Goal: Find specific page/section: Find specific page/section

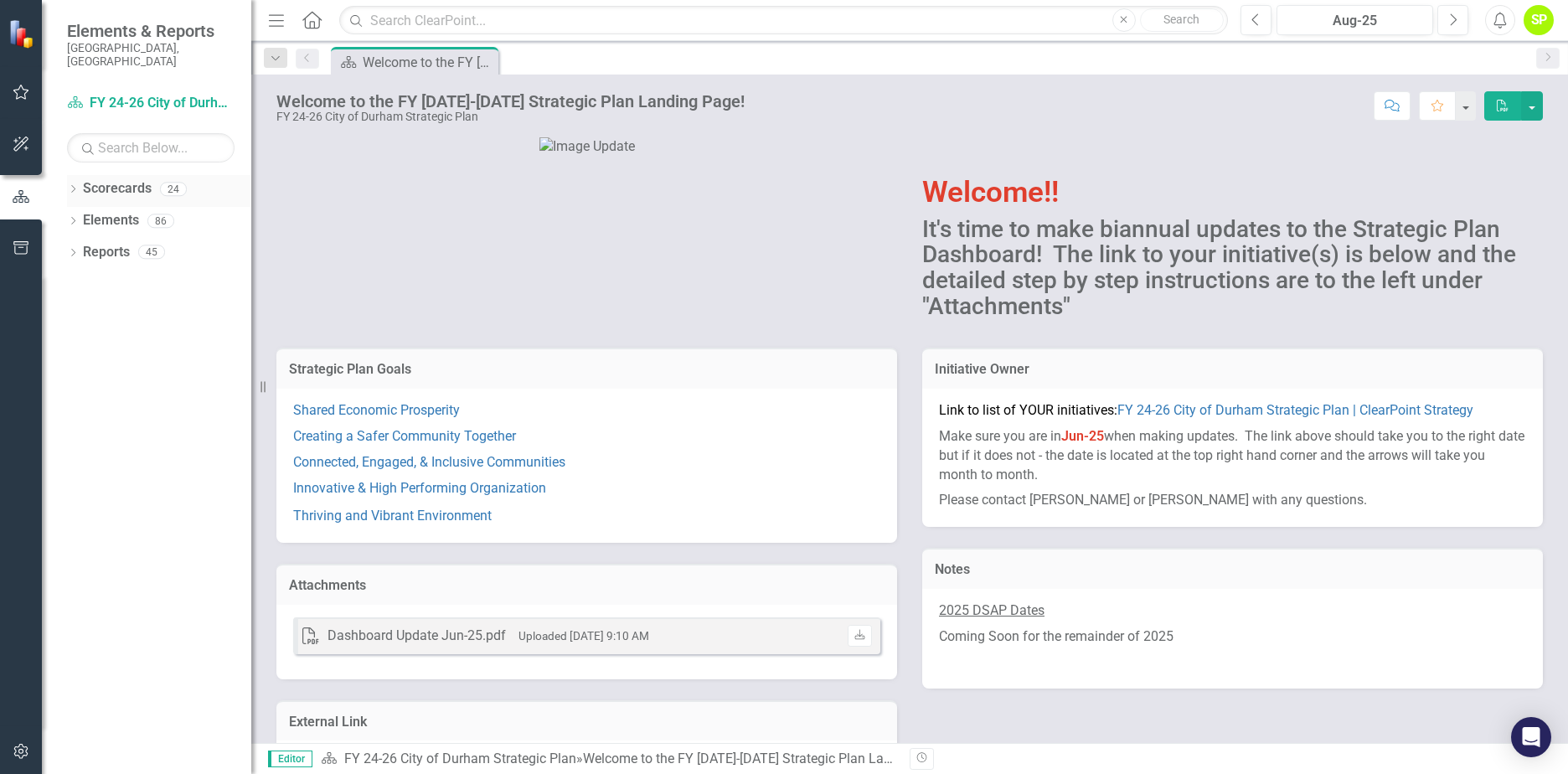
click at [72, 186] on icon "Dropdown" at bounding box center [72, 191] width 11 height 10
click at [124, 211] on link "FY 24-26 City of Durham Strategic Plan" at bounding box center [171, 221] width 159 height 19
click at [75, 215] on icon "Dropdown" at bounding box center [81, 220] width 12 height 10
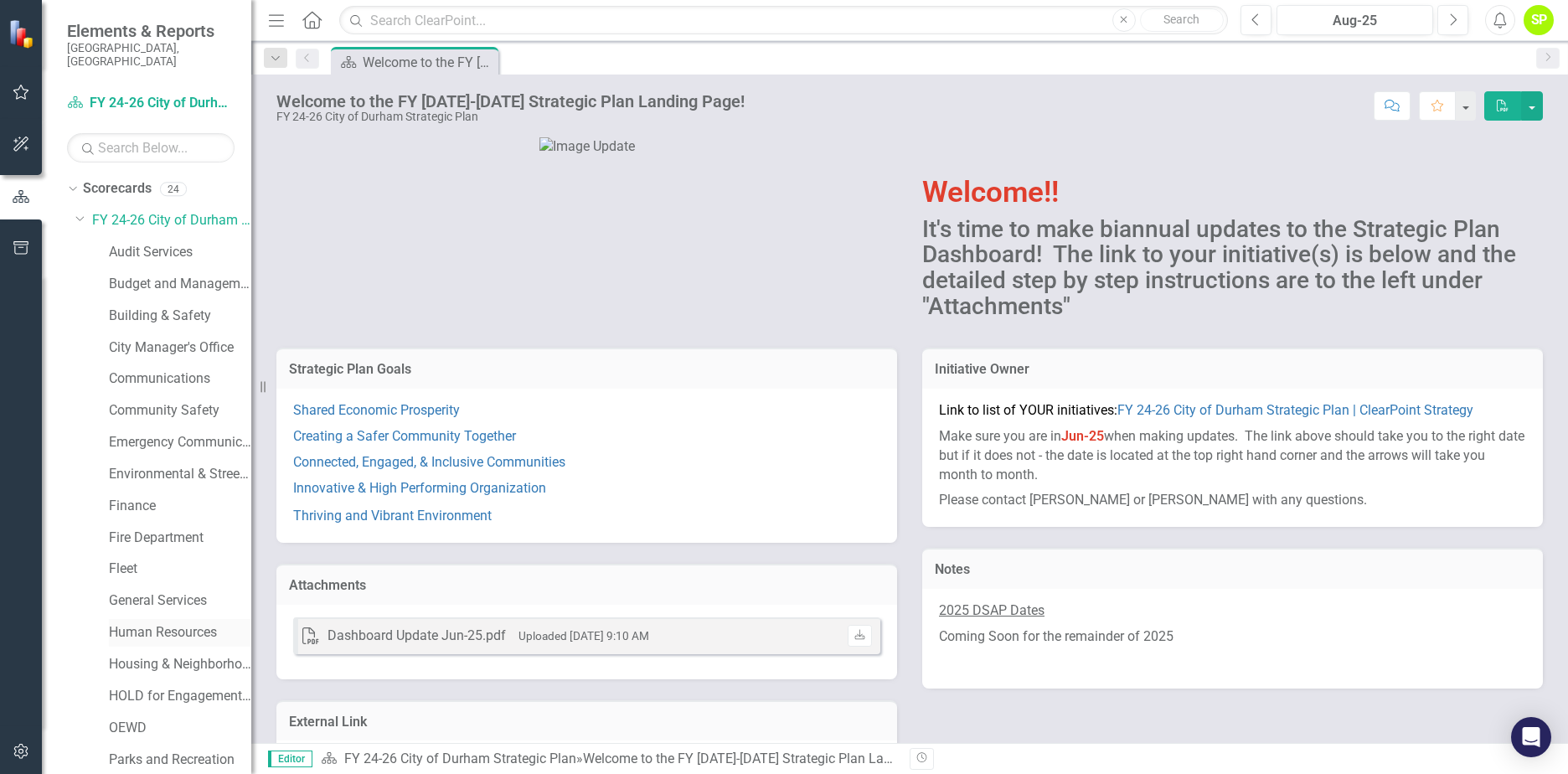
click at [193, 623] on link "Human Resources" at bounding box center [181, 632] width 143 height 19
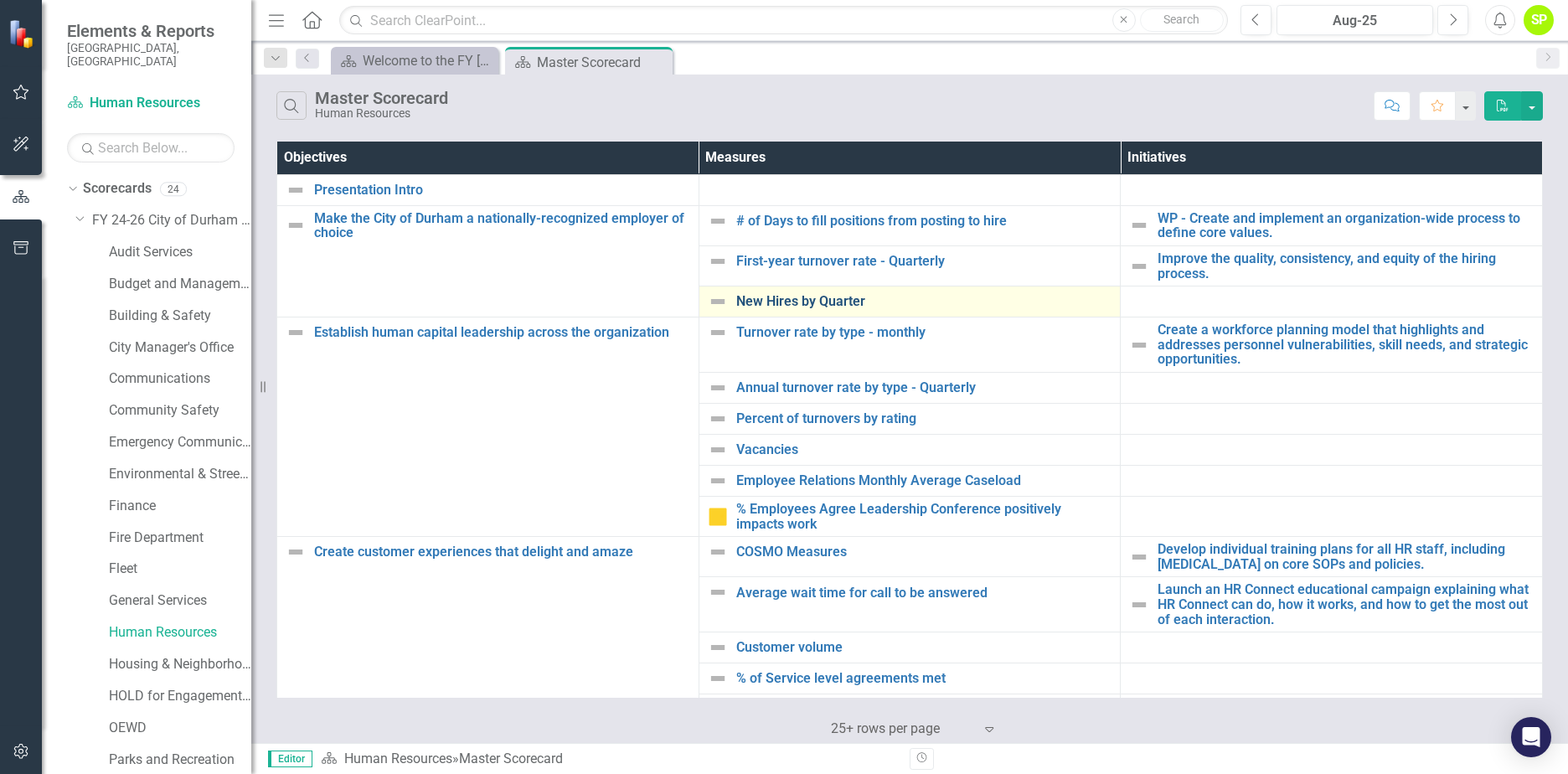
click at [830, 307] on link "New Hires by Quarter" at bounding box center [923, 301] width 376 height 15
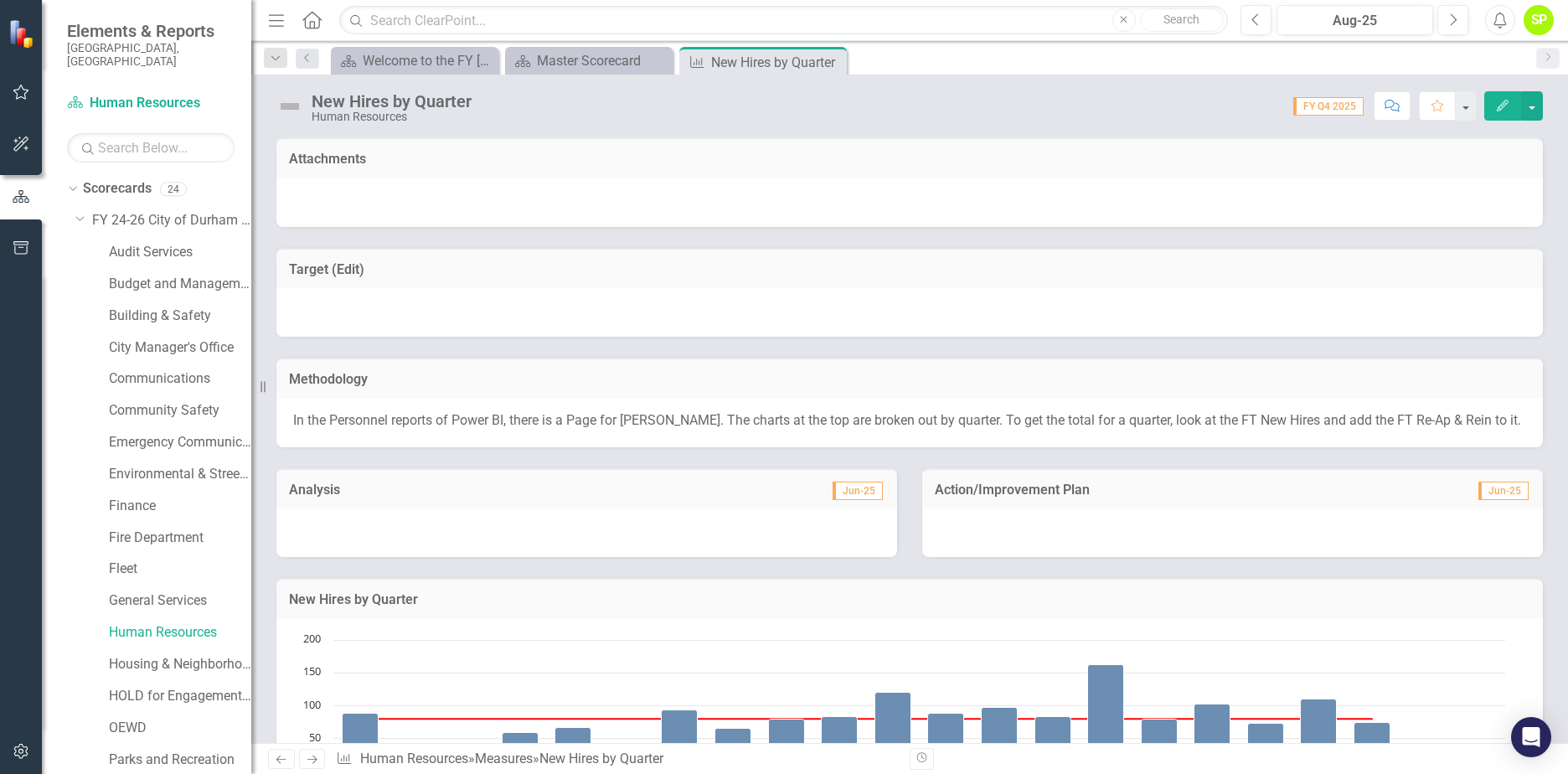
scroll to position [251, 0]
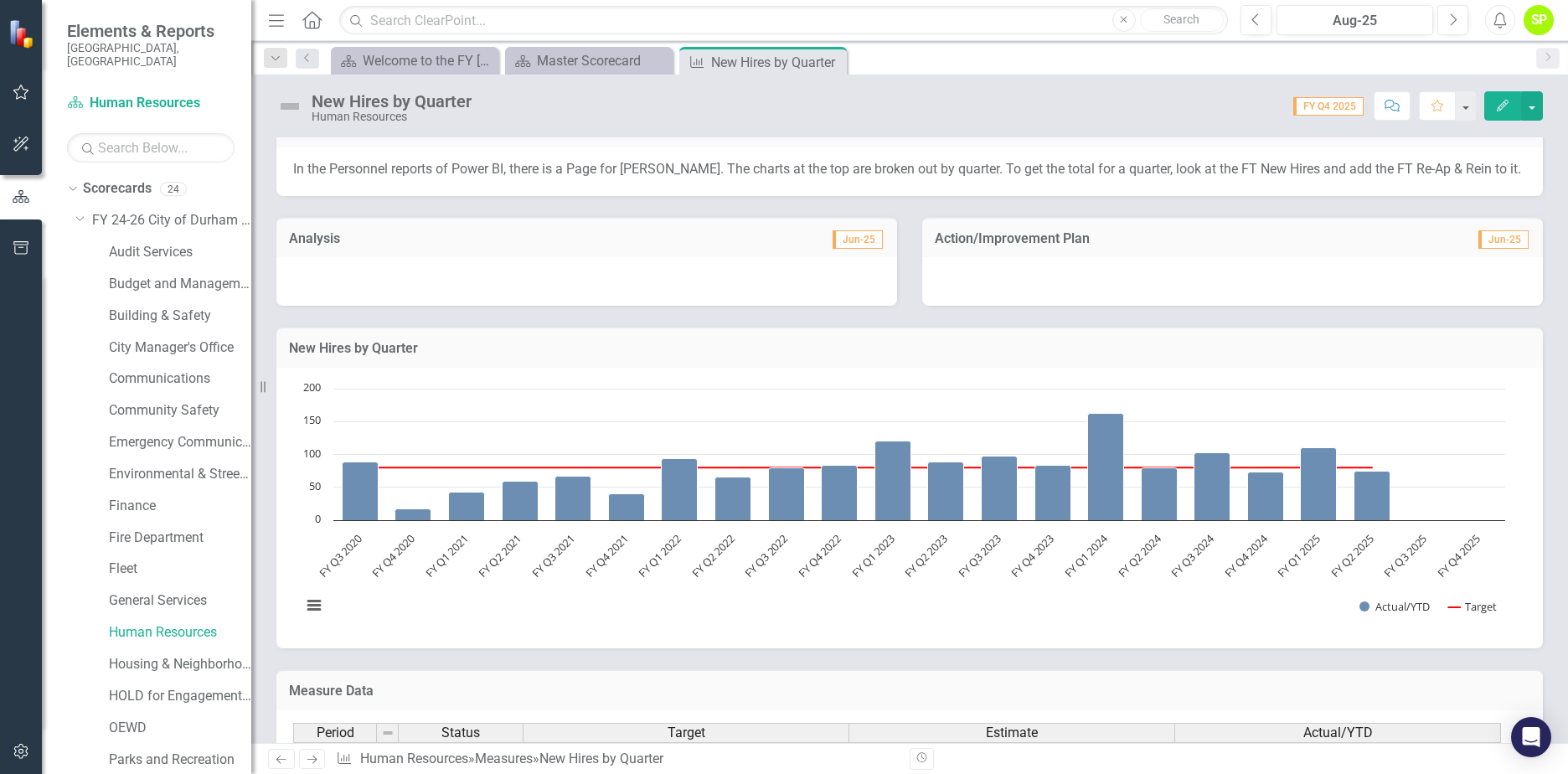
drag, startPoint x: 282, startPoint y: 335, endPoint x: 719, endPoint y: 402, distance: 442.1
click at [719, 402] on div "New Hires by Quarter Chart Combination chart with 2 data series. New Hires by Q…" at bounding box center [910, 488] width 1267 height 321
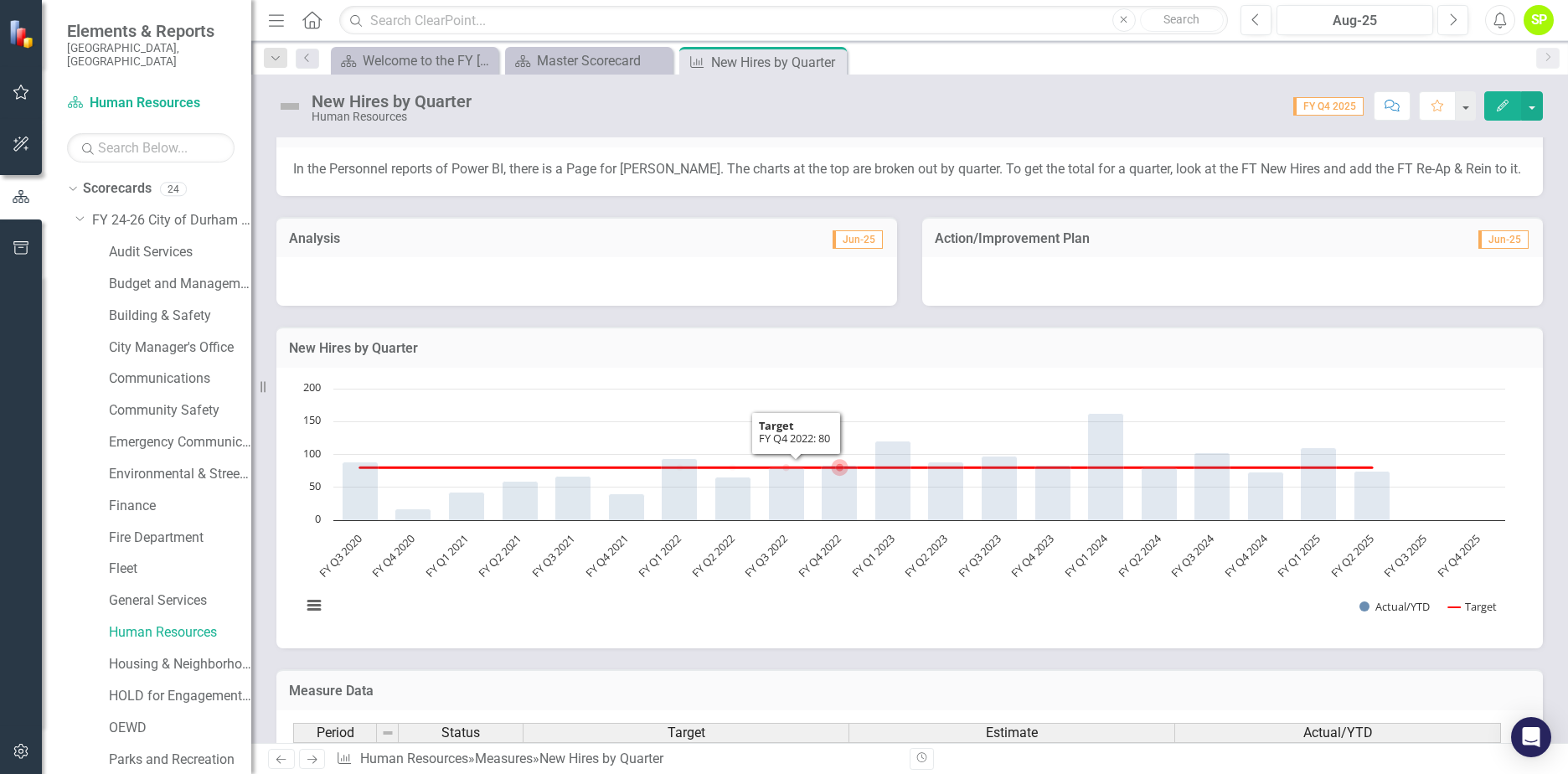
drag, startPoint x: 283, startPoint y: 334, endPoint x: 832, endPoint y: 418, distance: 555.4
click at [832, 418] on div "New Hires by Quarter Chart Combination chart with 2 data series. New Hires by Q…" at bounding box center [910, 488] width 1267 height 321
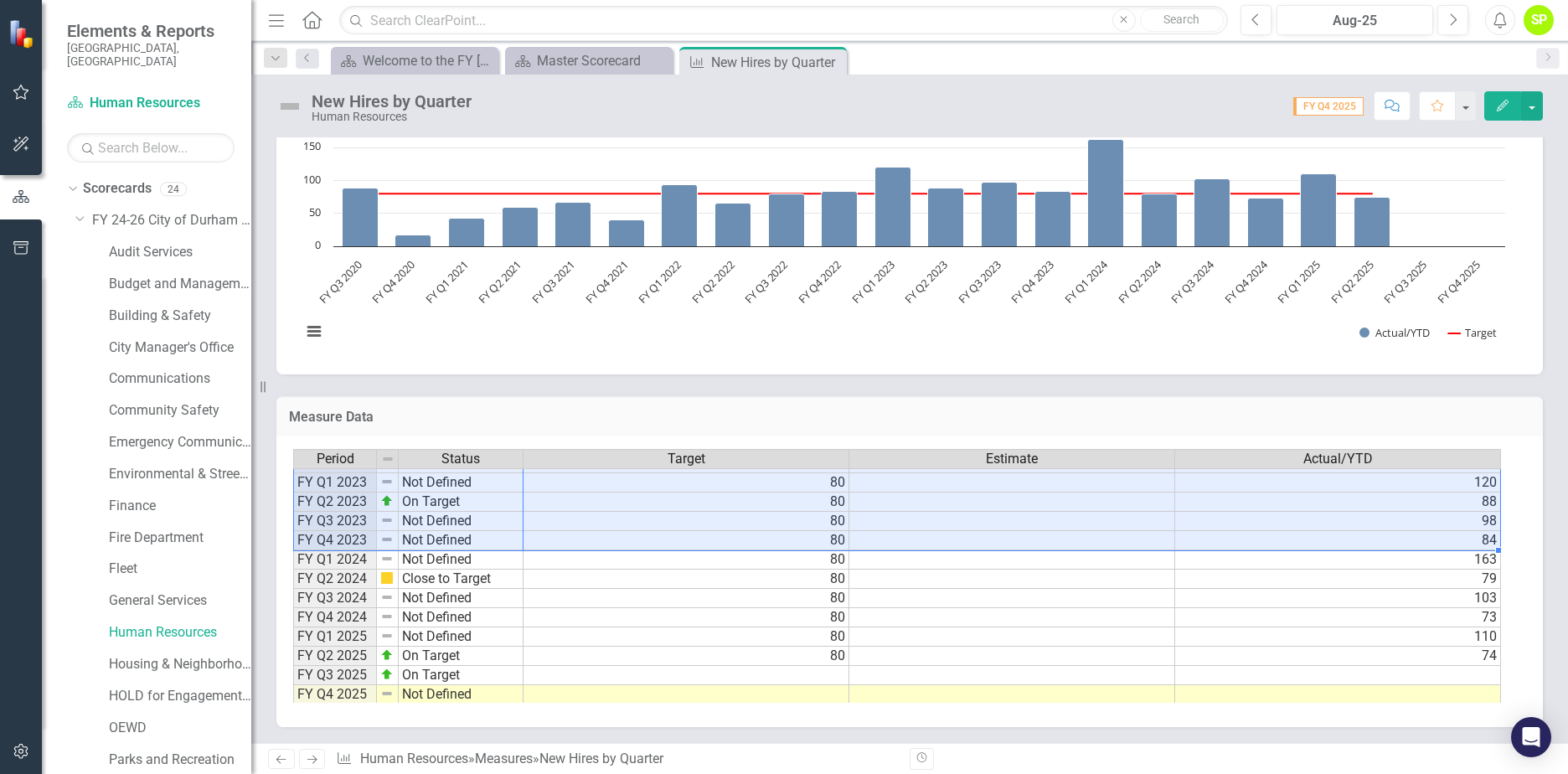
scroll to position [230, 0]
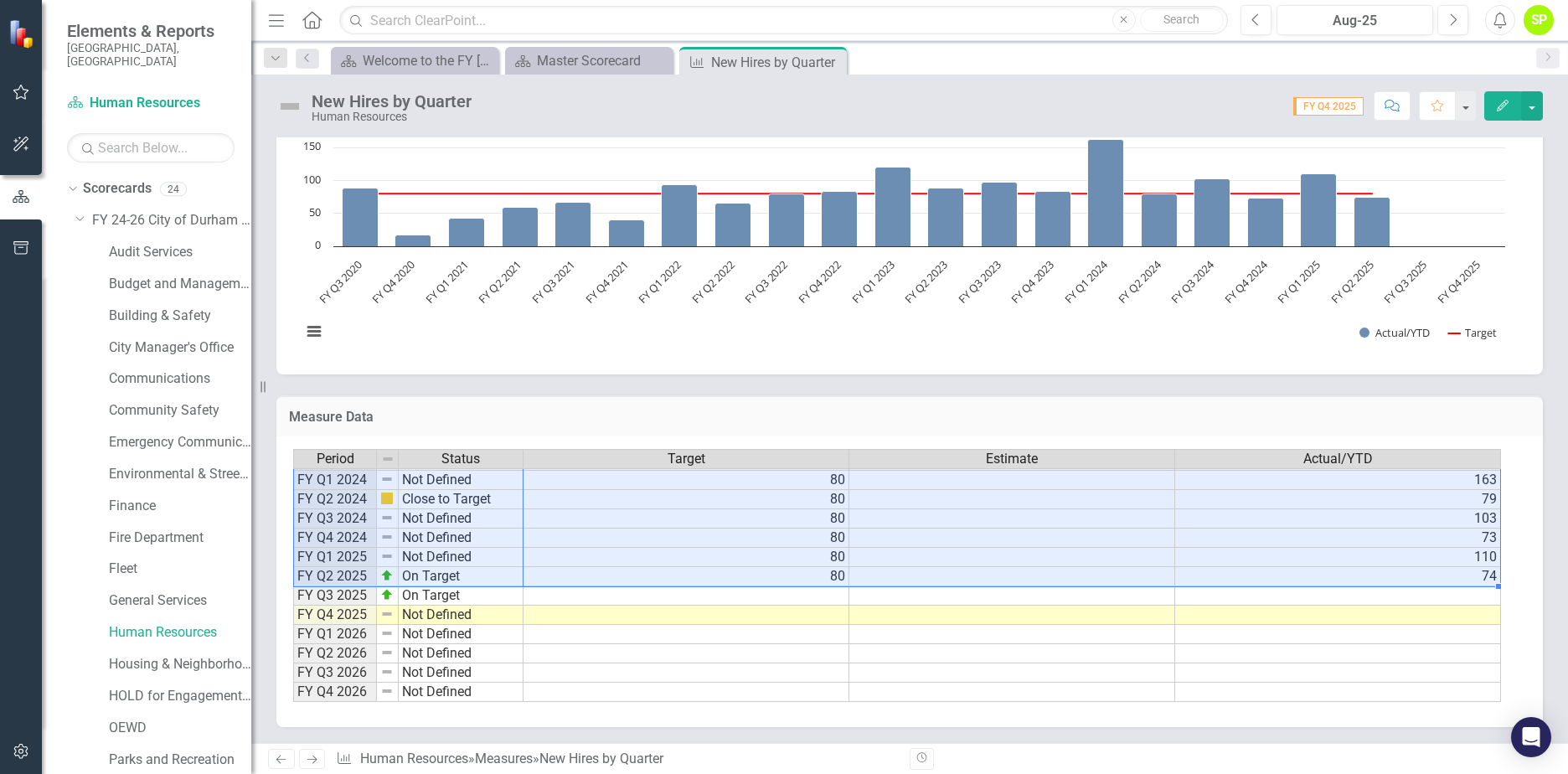
drag, startPoint x: 313, startPoint y: 475, endPoint x: 1381, endPoint y: 572, distance: 1072.4
click at [1405, 571] on div "Period Status Target Estimate Actual/YTD FY Q1 2021 Not Defined 80 43 FY Q2 202…" at bounding box center [902, 575] width 1220 height 254
